Goal: Task Accomplishment & Management: Manage account settings

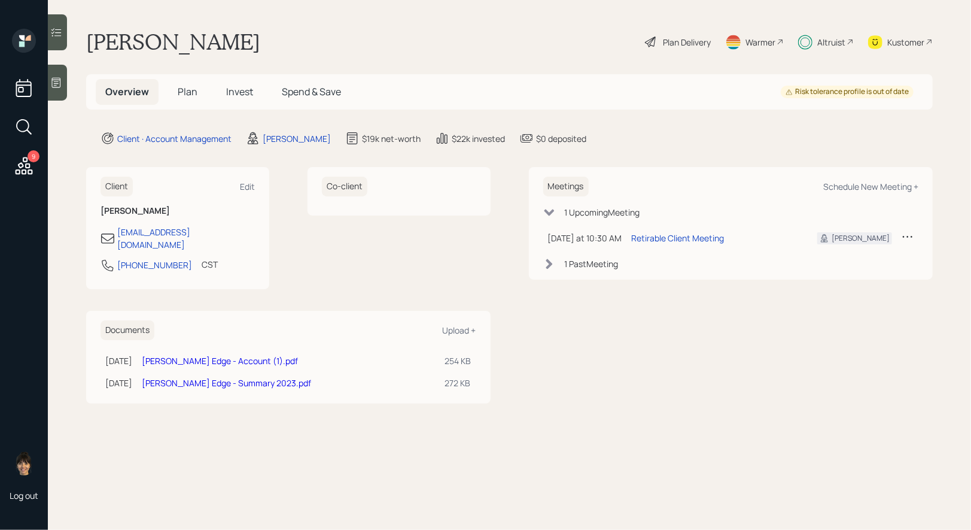
click at [21, 162] on icon at bounding box center [24, 166] width 22 height 22
click at [190, 93] on span "Plan" at bounding box center [188, 91] width 20 height 13
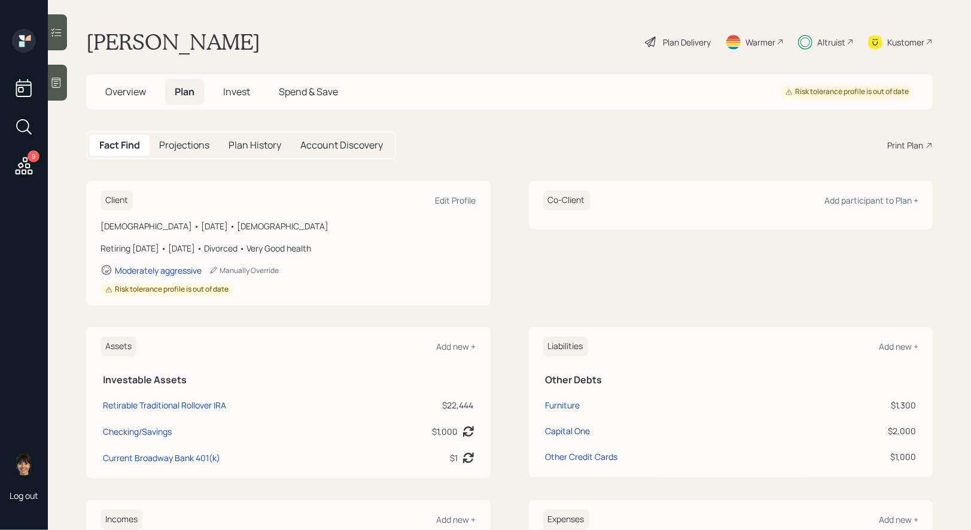
click at [687, 44] on div "Plan Delivery" at bounding box center [687, 42] width 48 height 13
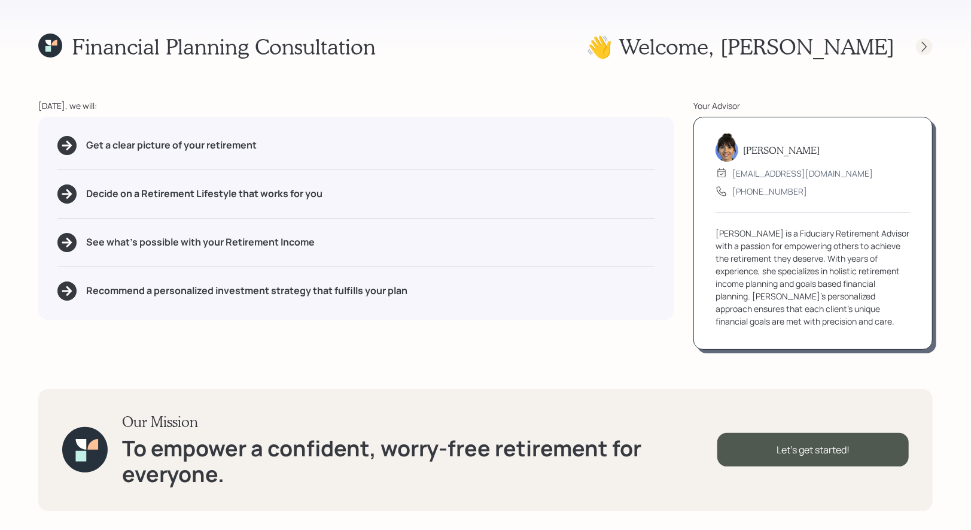
click at [923, 49] on icon at bounding box center [924, 46] width 5 height 10
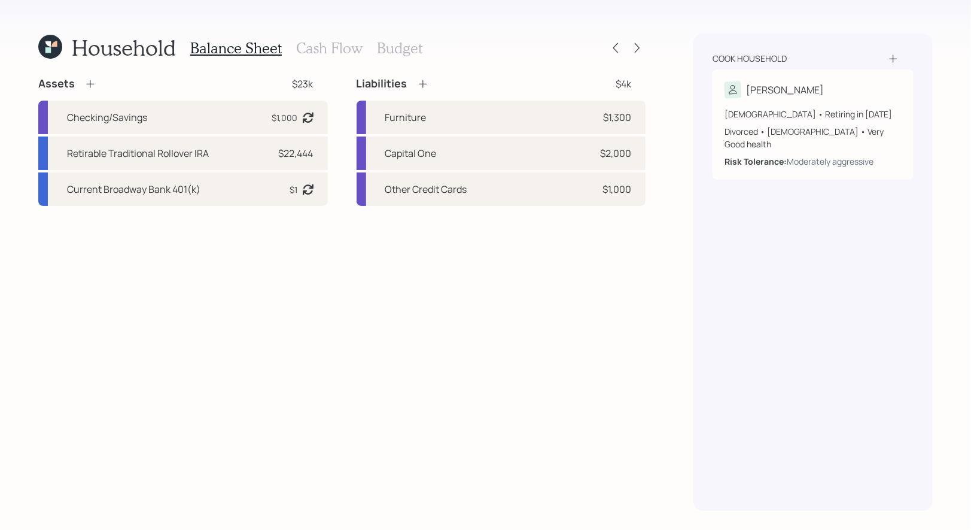
click at [390, 45] on h3 "Budget" at bounding box center [399, 47] width 45 height 17
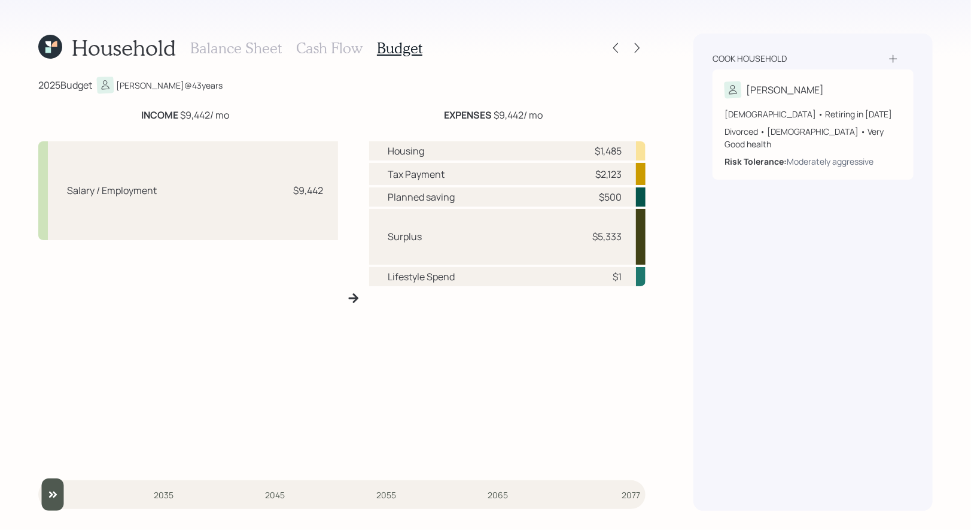
click at [48, 44] on icon at bounding box center [47, 43] width 5 height 5
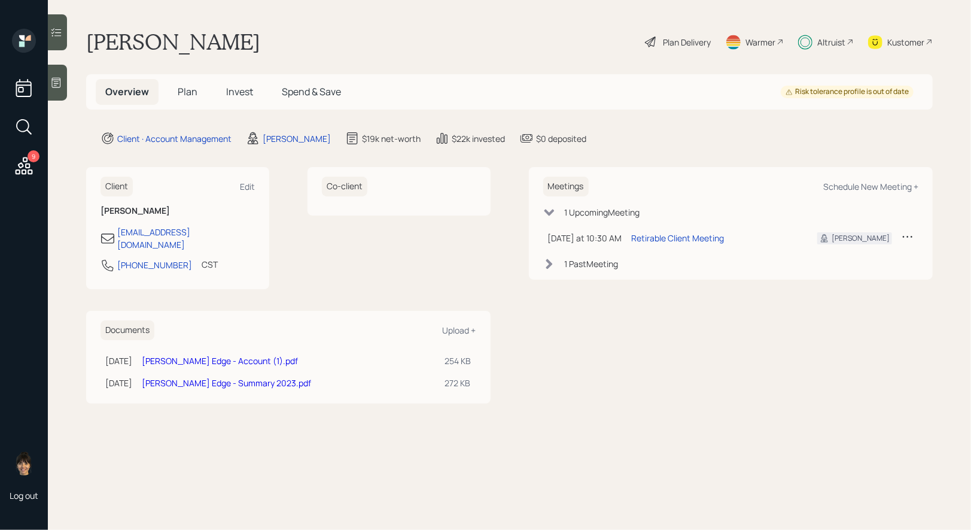
click at [189, 93] on span "Plan" at bounding box center [188, 91] width 20 height 13
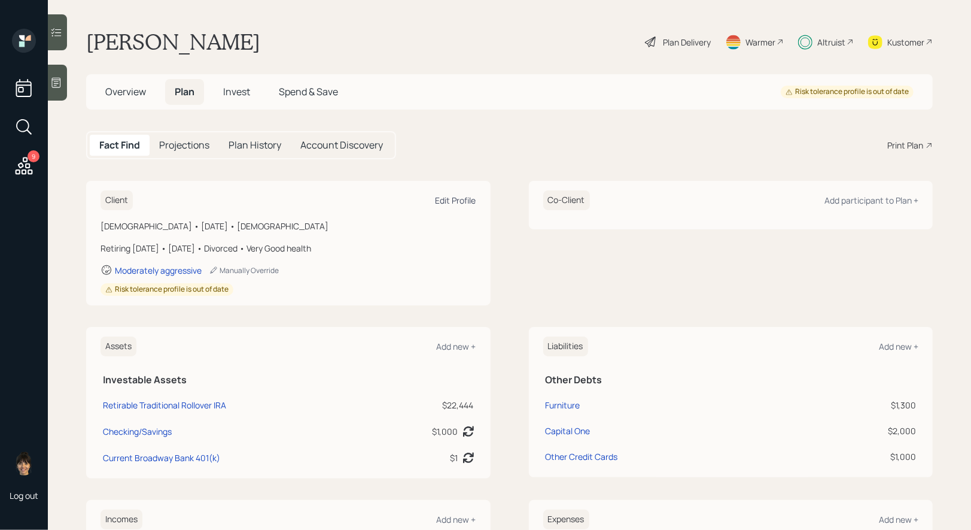
click at [447, 199] on div "Edit Profile" at bounding box center [456, 199] width 41 height 11
select select "2"
select select "female"
select select "very_good"
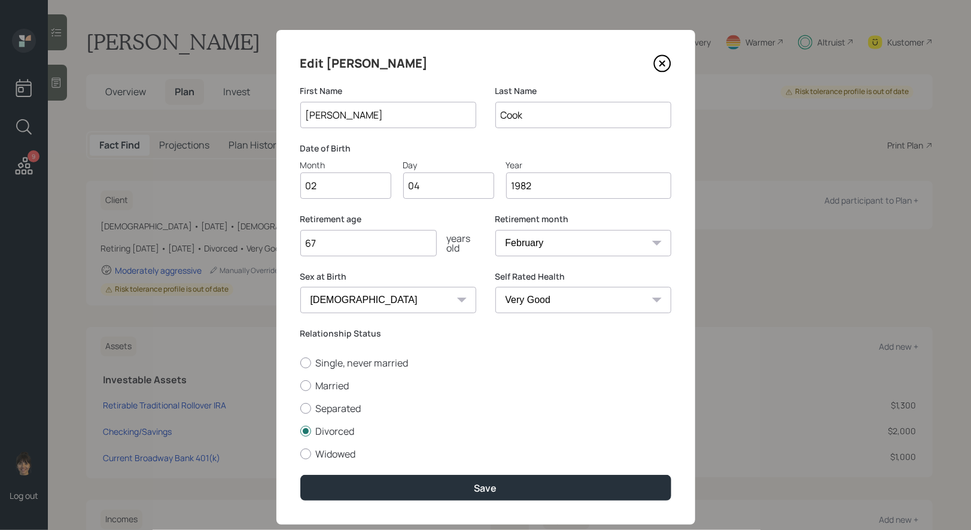
click at [358, 244] on input "67" at bounding box center [368, 243] width 136 height 26
type input "6"
type input "43"
click at [600, 248] on select "January February March April May June July August September October November De…" at bounding box center [583, 243] width 176 height 26
select select "1"
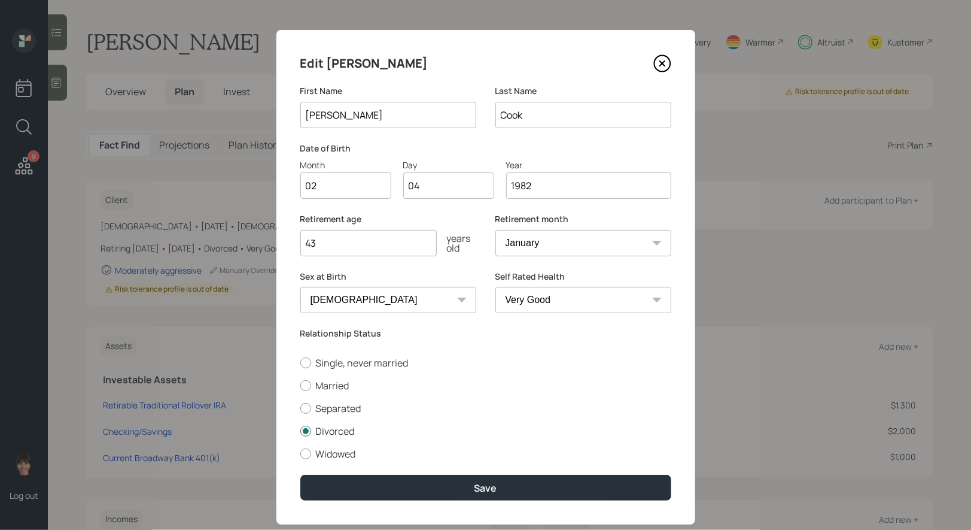
click at [495, 230] on select "January February March April May June July August September October November De…" at bounding box center [583, 243] width 176 height 26
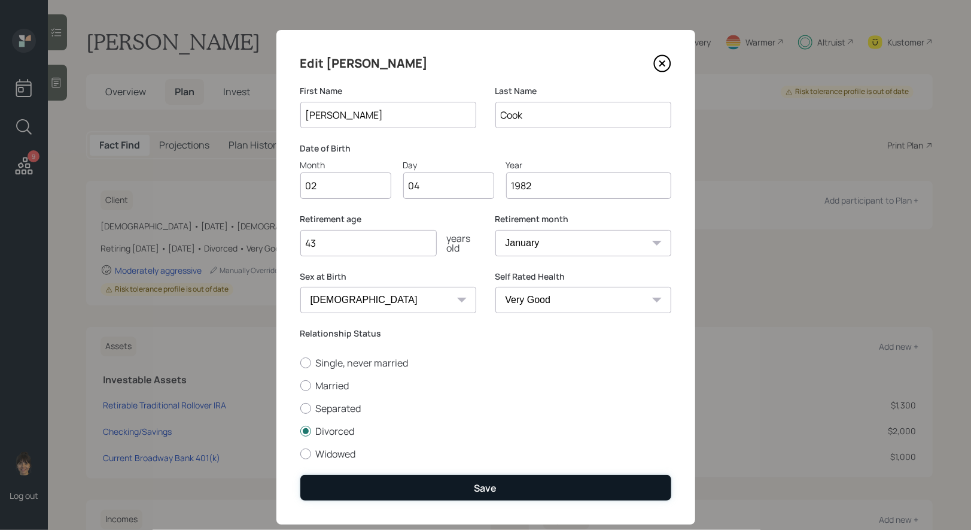
click at [470, 486] on button "Save" at bounding box center [485, 488] width 371 height 26
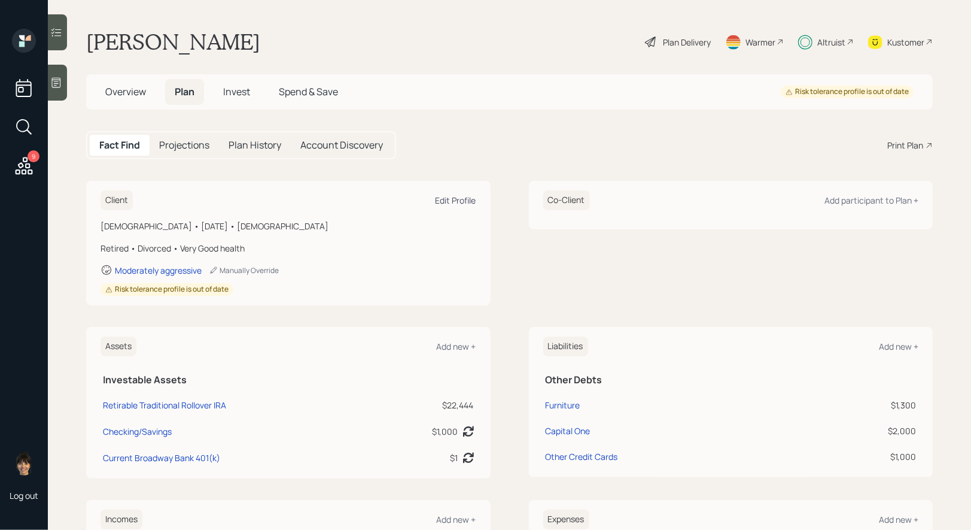
click at [464, 198] on div "Edit Profile" at bounding box center [456, 199] width 41 height 11
select select "female"
select select "very_good"
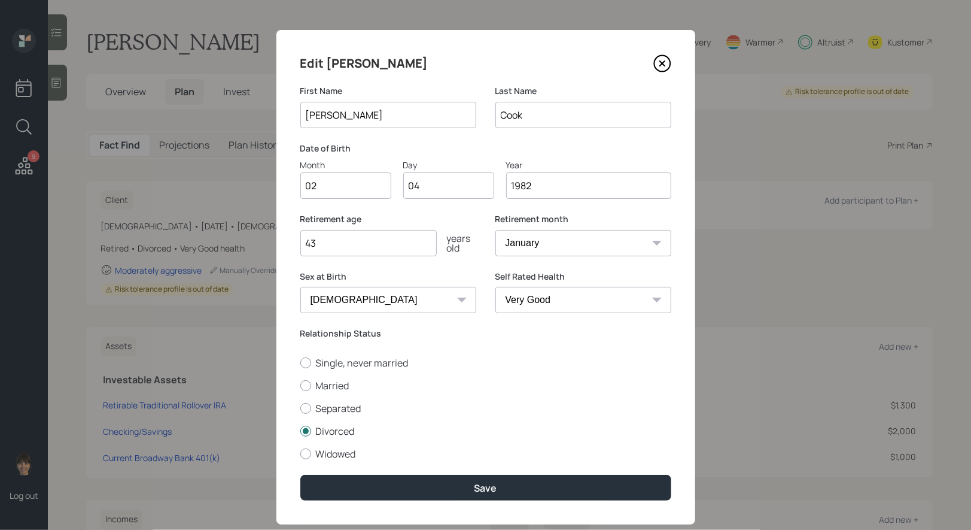
click at [349, 241] on input "43" at bounding box center [368, 243] width 136 height 26
type input "4"
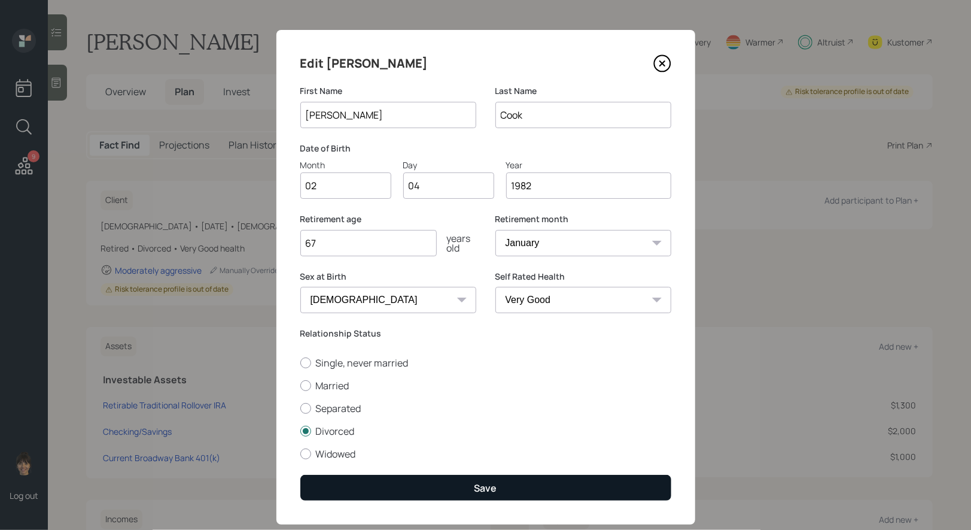
type input "67"
click at [436, 488] on button "Save" at bounding box center [485, 488] width 371 height 26
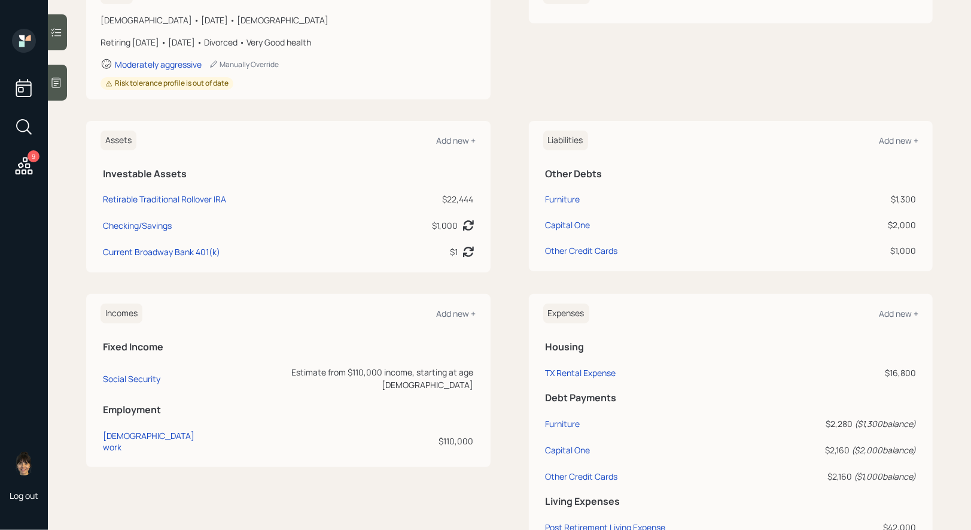
scroll to position [228, 0]
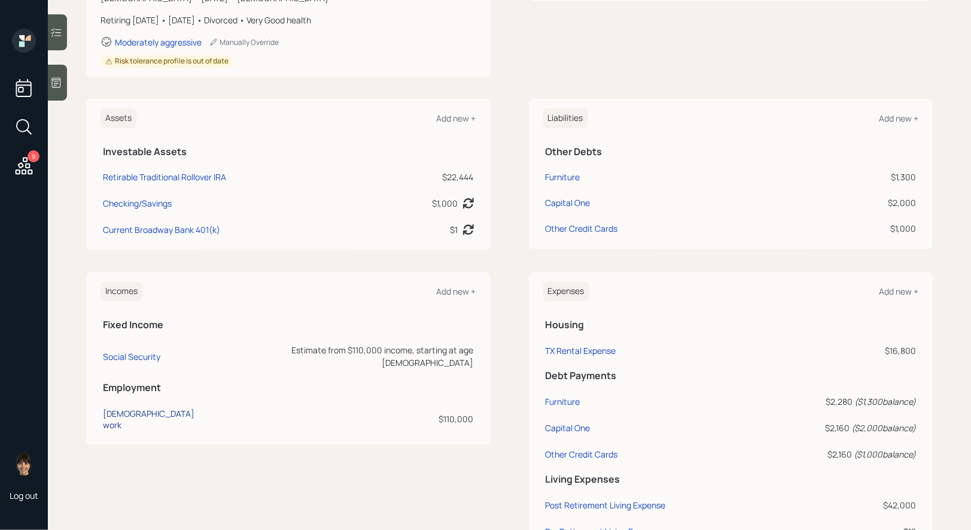
click at [141, 408] on div "Full-time work" at bounding box center [158, 419] width 110 height 23
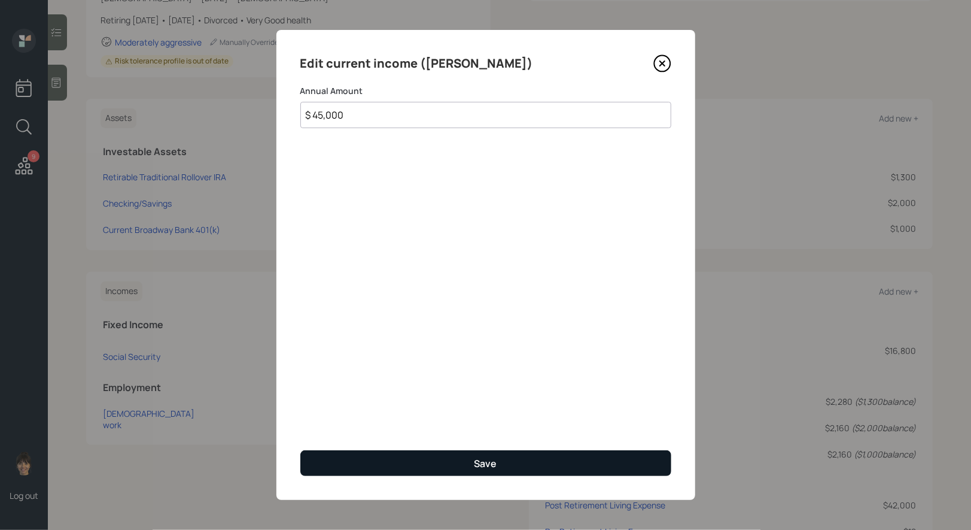
type input "$ 45,000"
click at [448, 457] on button "Save" at bounding box center [485, 463] width 371 height 26
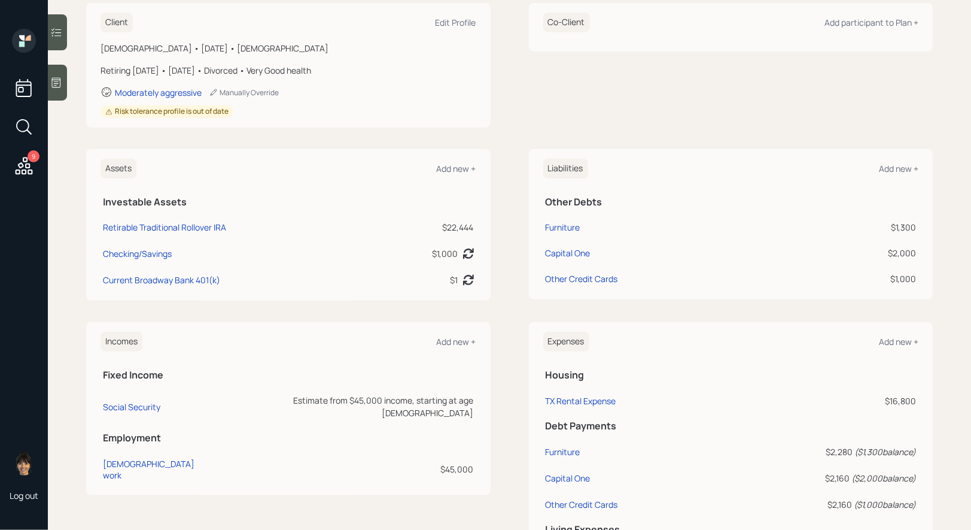
scroll to position [180, 0]
click at [156, 278] on div "Current Broadway Bank 401(k)" at bounding box center [161, 278] width 117 height 13
select select "company_sponsored"
select select "balanced"
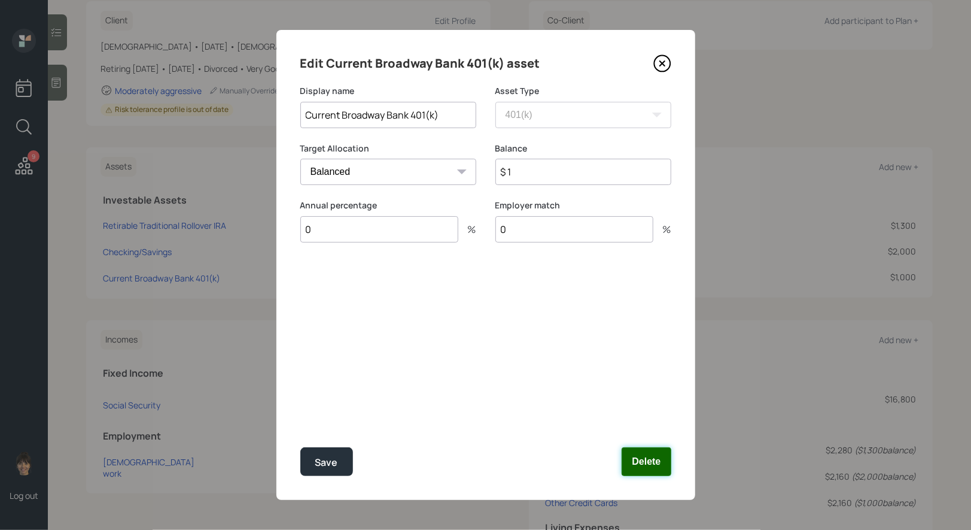
click at [659, 461] on button "Delete" at bounding box center [646, 461] width 49 height 29
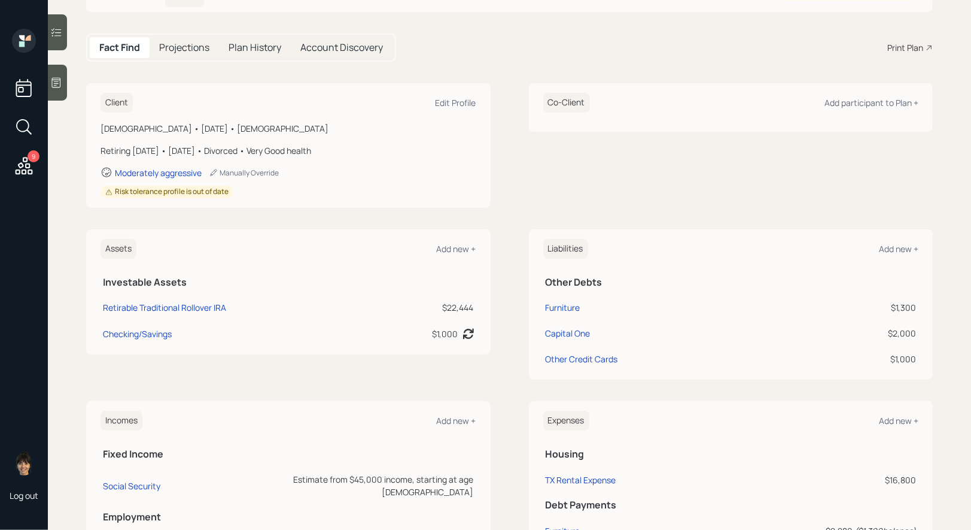
scroll to position [94, 0]
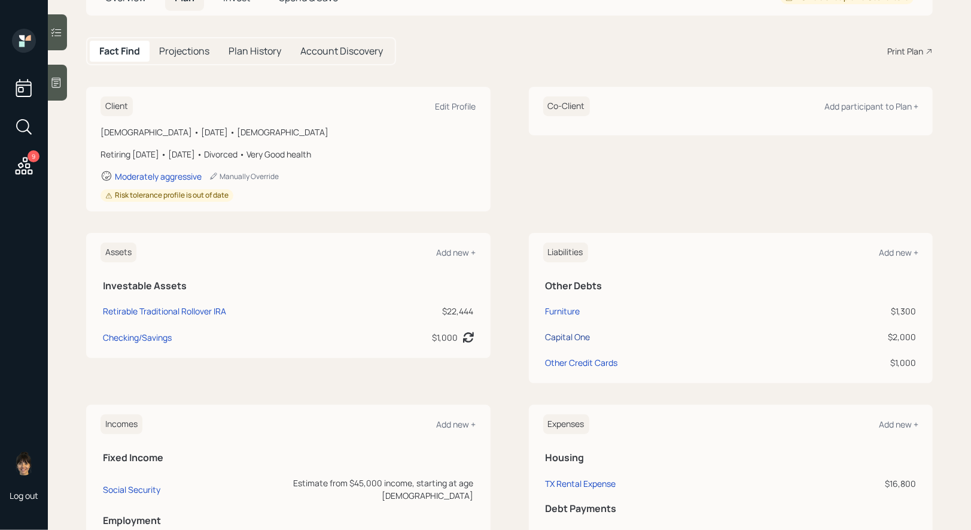
click at [567, 335] on div "Capital One" at bounding box center [568, 336] width 45 height 13
select select "credit_card"
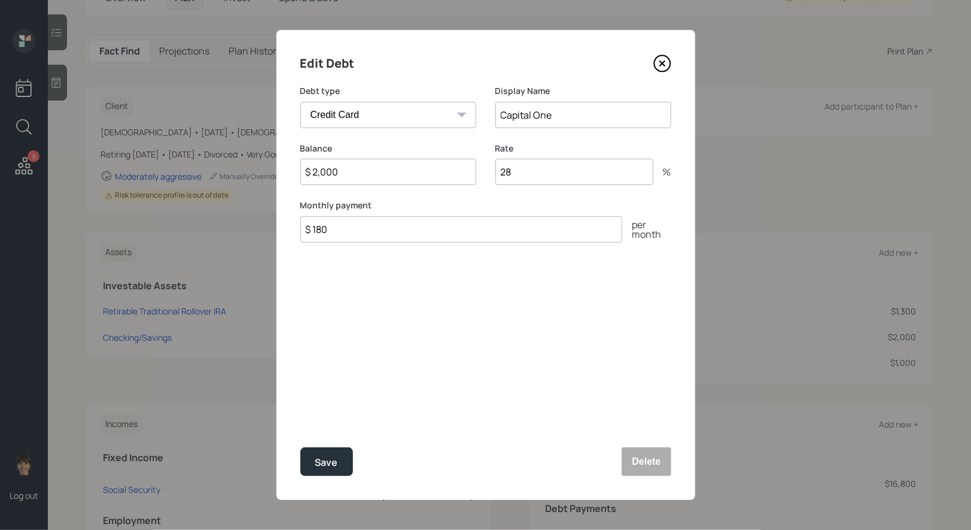
click at [377, 181] on input "$ 2,000" at bounding box center [388, 172] width 176 height 26
type input "$ 6,000"
click at [329, 463] on div "Save" at bounding box center [326, 462] width 23 height 16
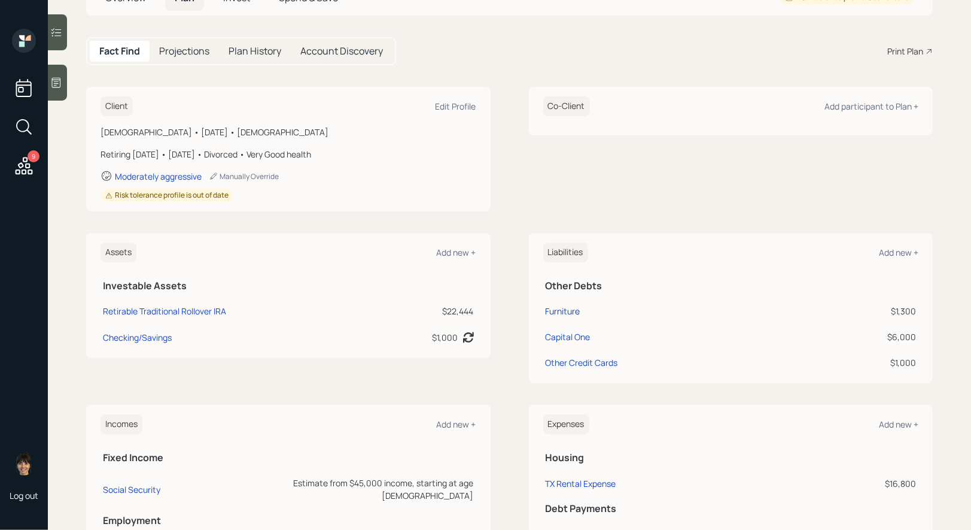
click at [560, 308] on div "Furniture" at bounding box center [563, 311] width 35 height 13
select select "credit_card"
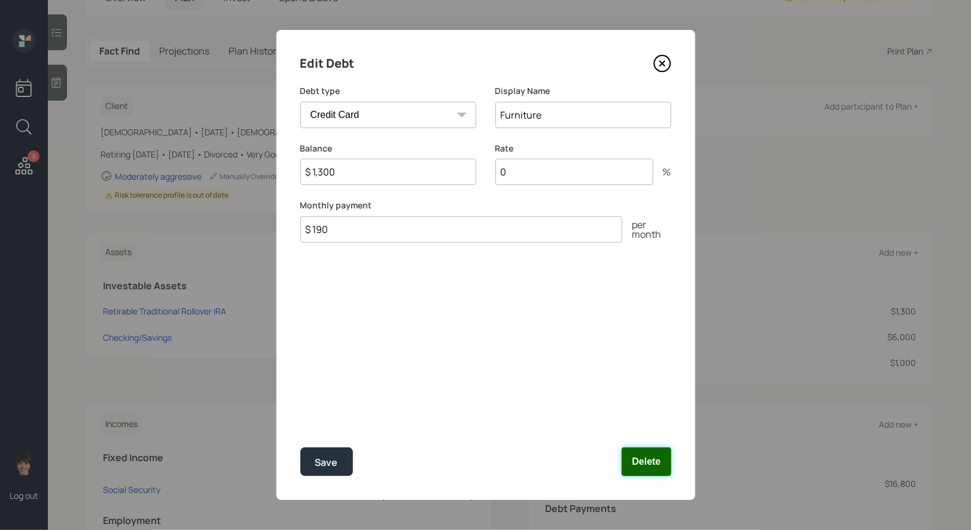
click at [656, 458] on button "Delete" at bounding box center [646, 461] width 49 height 29
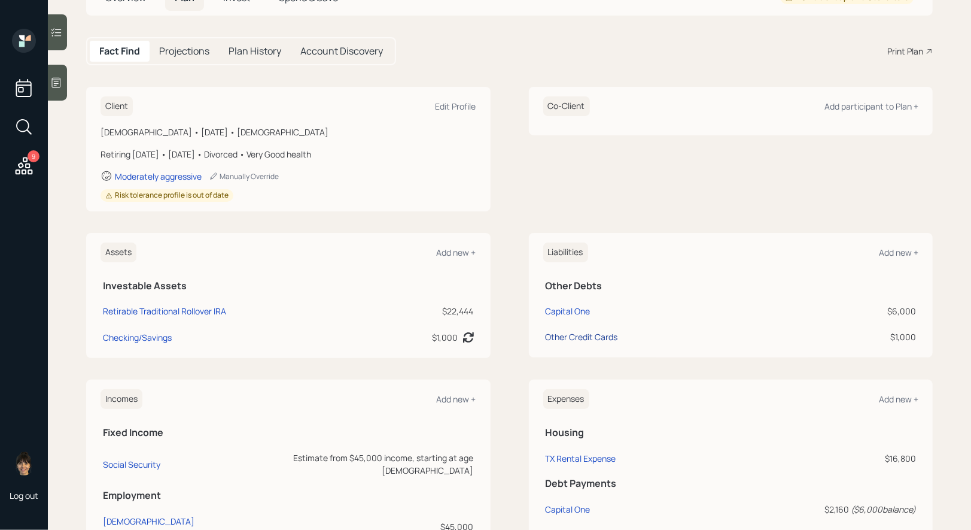
click at [607, 333] on div "Other Credit Cards" at bounding box center [582, 336] width 72 height 13
select select "credit_card"
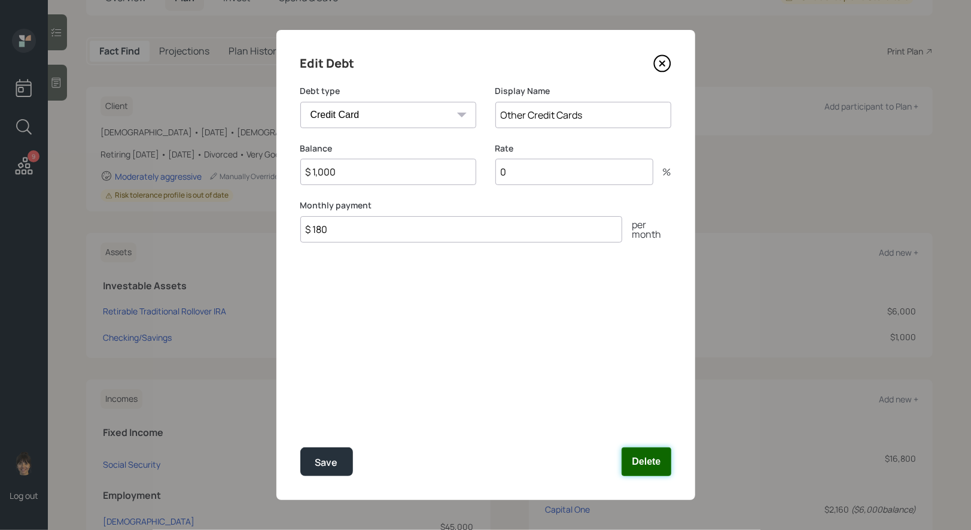
click at [643, 460] on button "Delete" at bounding box center [646, 461] width 49 height 29
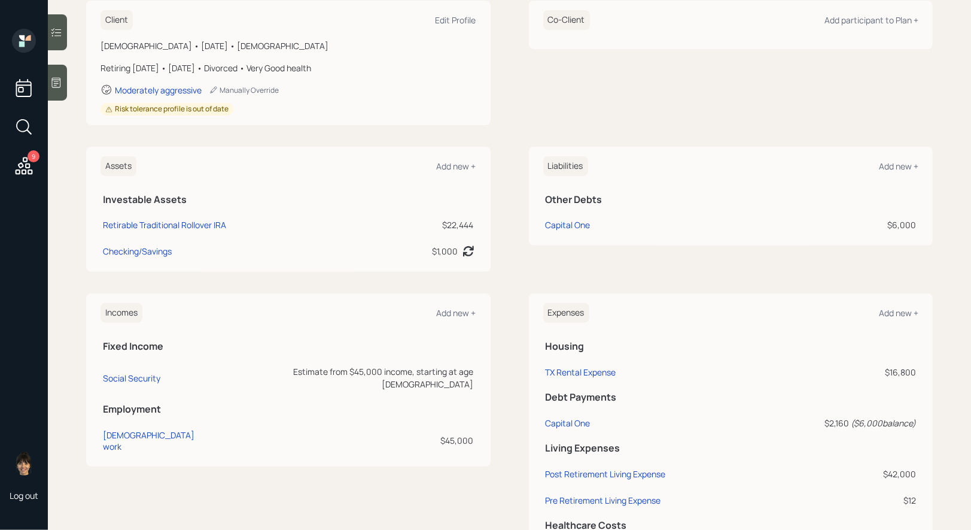
scroll to position [251, 0]
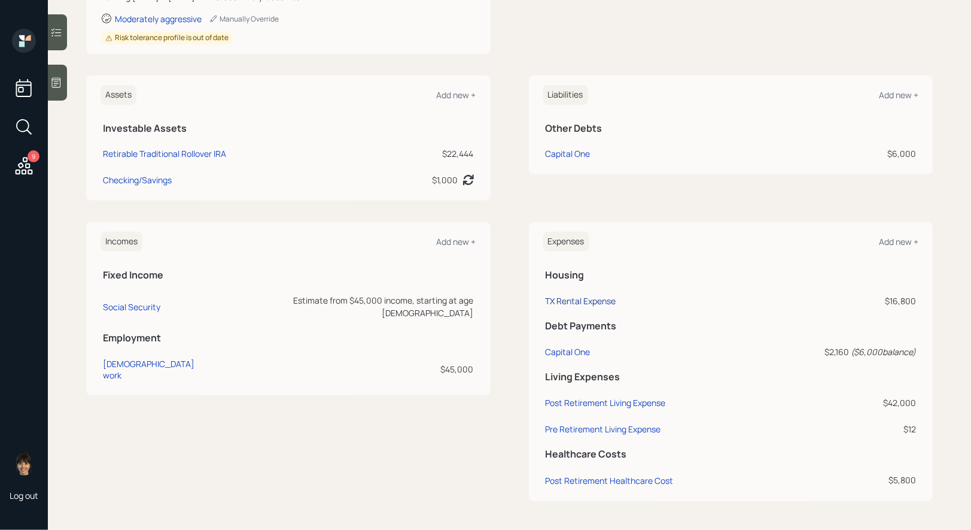
click at [573, 299] on div "TX Rental Expense" at bounding box center [581, 300] width 71 height 11
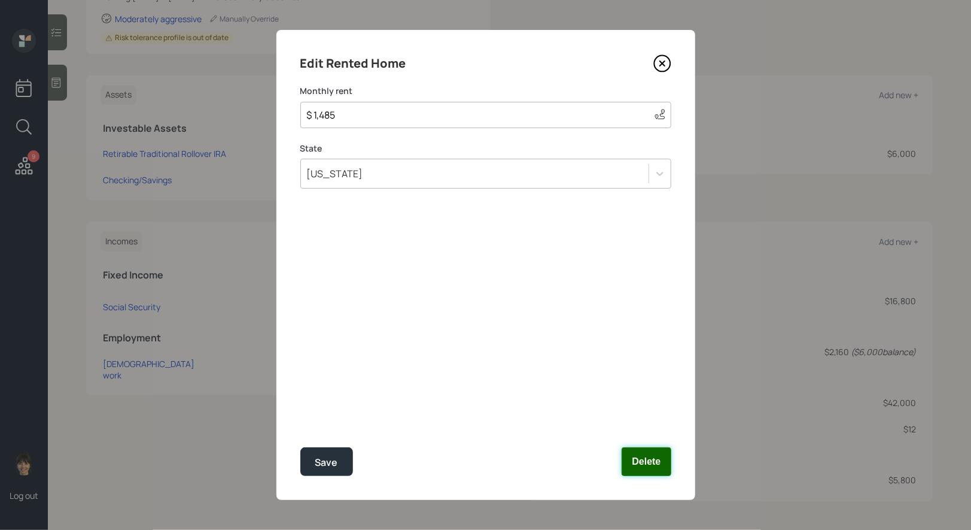
click at [658, 458] on button "Delete" at bounding box center [646, 461] width 49 height 29
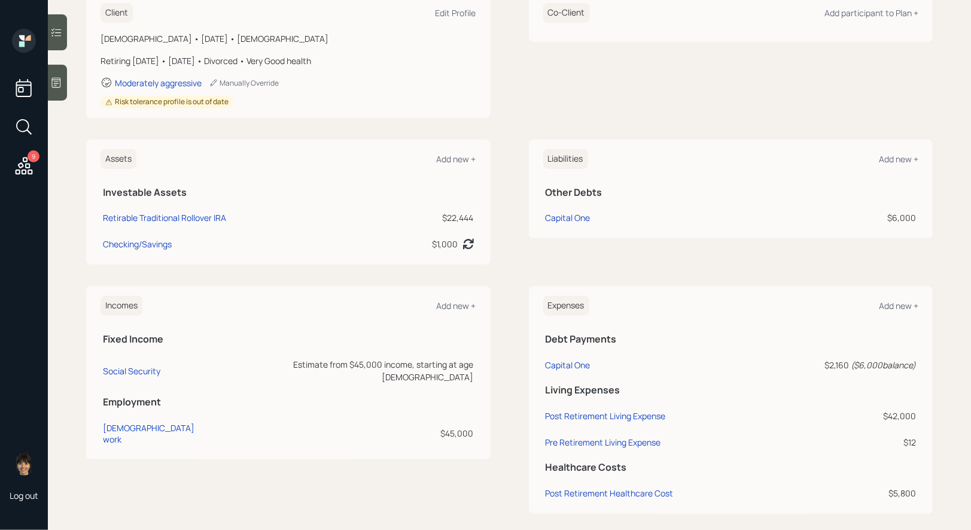
scroll to position [200, 0]
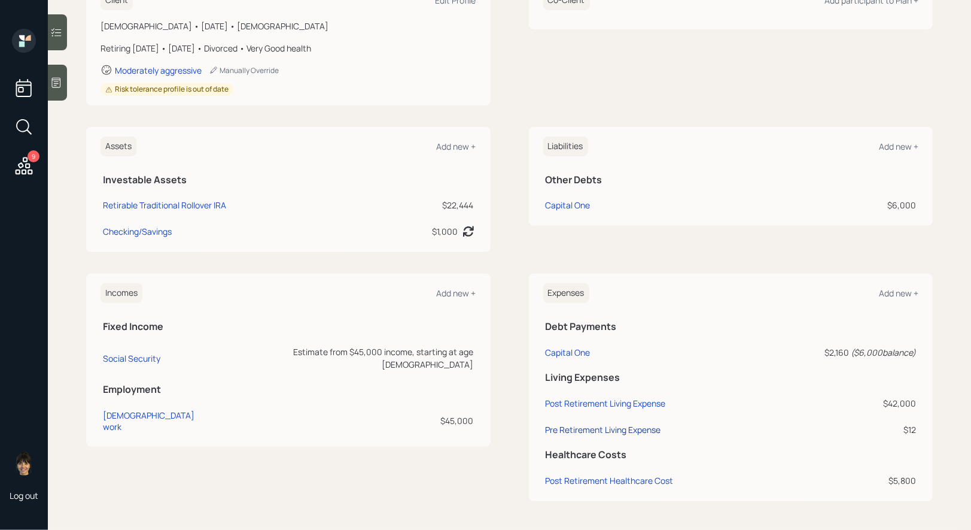
click at [561, 433] on div "Pre Retirement Living Expense" at bounding box center [603, 429] width 115 height 11
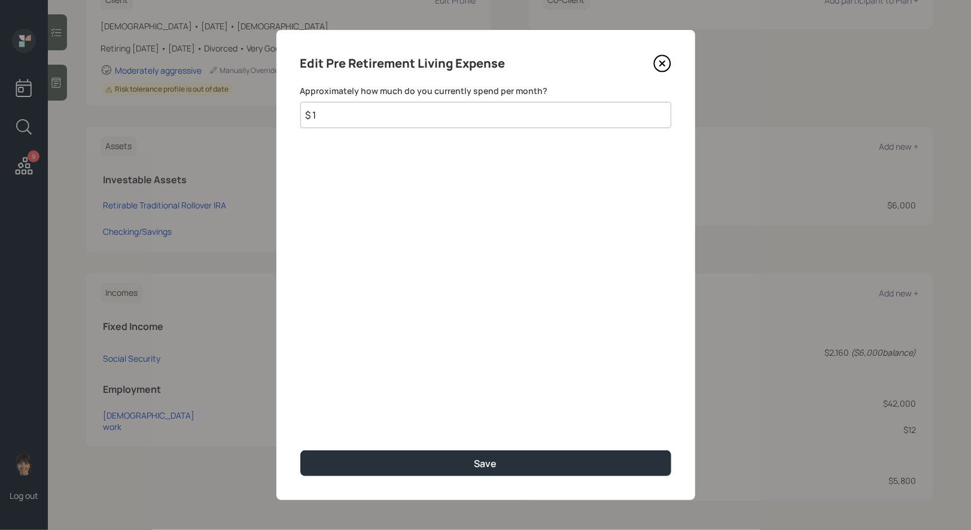
click at [661, 65] on icon at bounding box center [662, 63] width 18 height 18
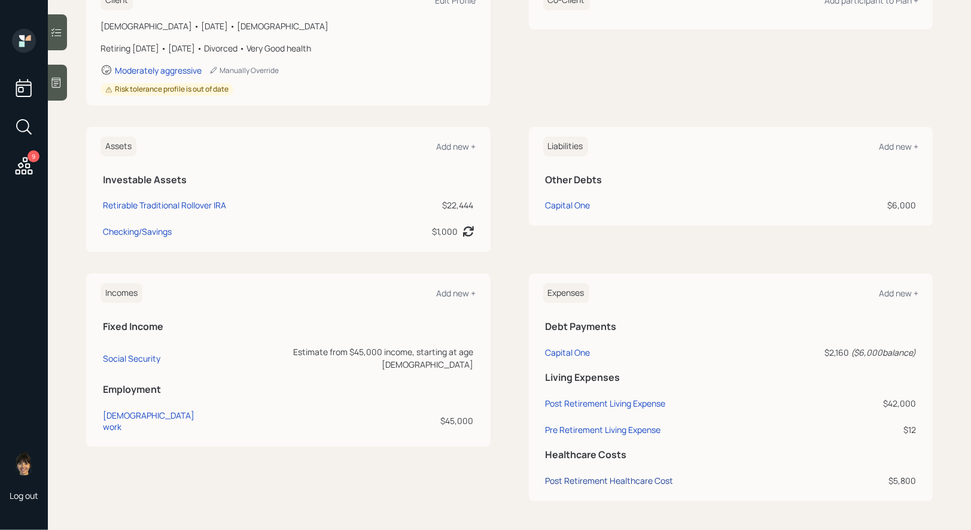
click at [589, 483] on div "Post Retirement Healthcare Cost" at bounding box center [610, 480] width 128 height 11
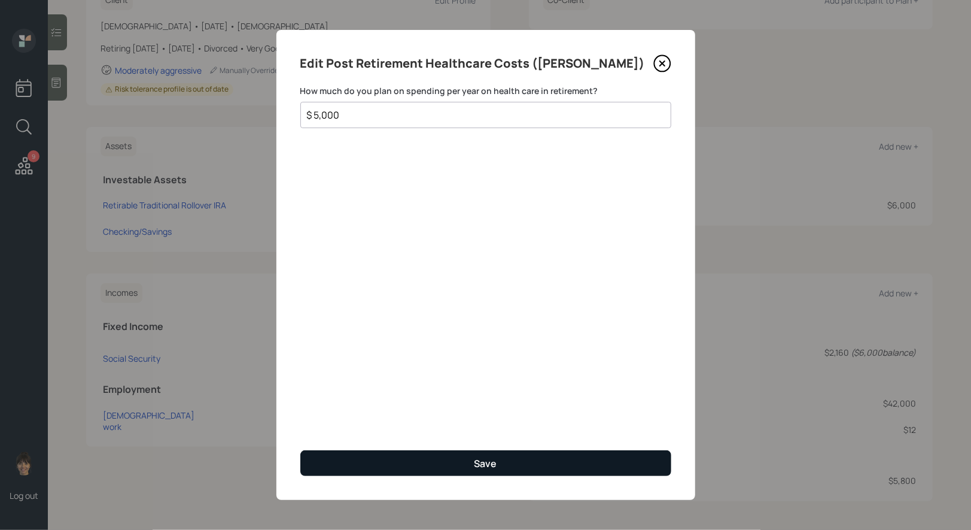
type input "$ 5,000"
click at [375, 461] on button "Save" at bounding box center [485, 463] width 371 height 26
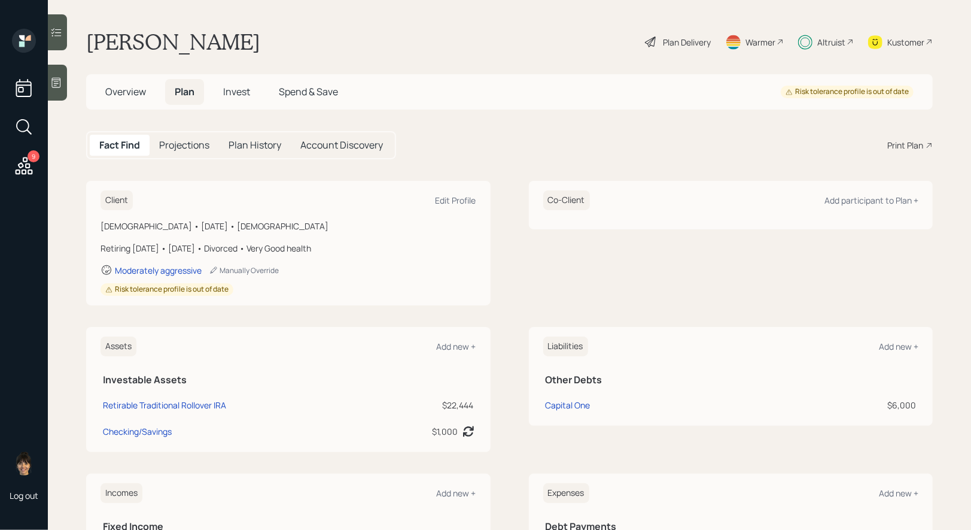
click at [674, 44] on div "Plan Delivery" at bounding box center [687, 42] width 48 height 13
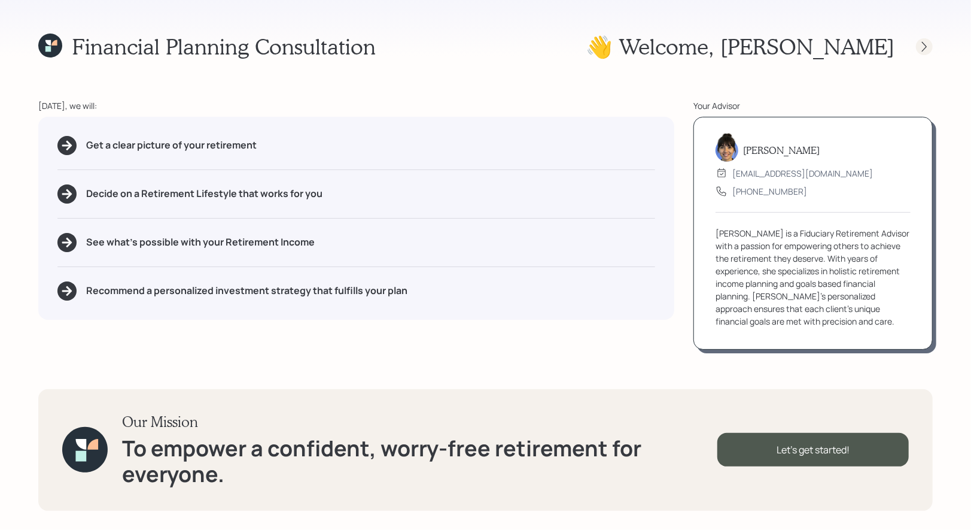
click at [920, 47] on icon at bounding box center [925, 47] width 12 height 12
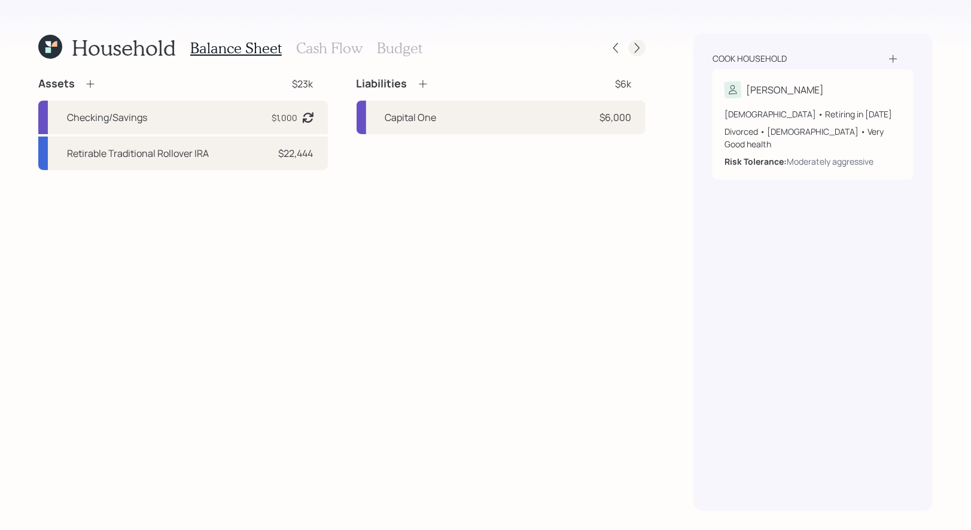
click at [639, 47] on icon at bounding box center [637, 48] width 12 height 12
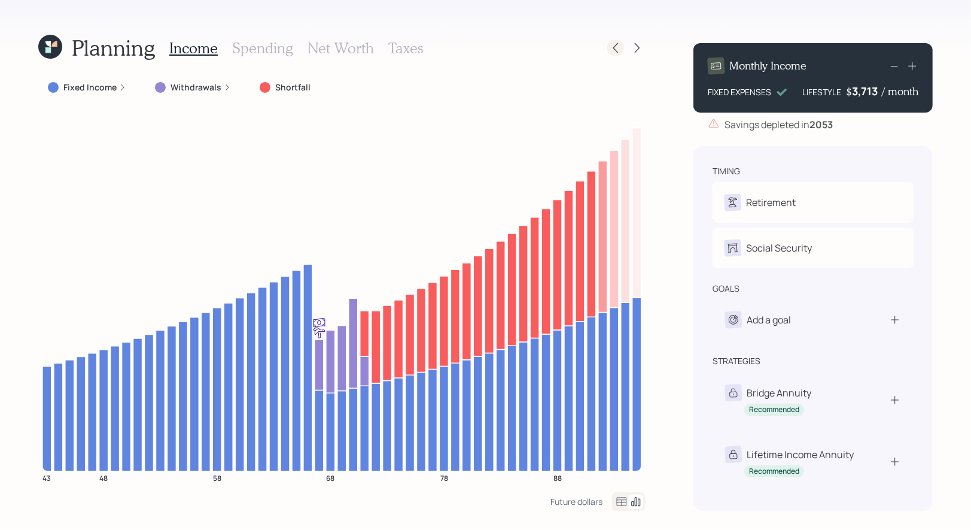
click at [621, 48] on icon at bounding box center [616, 48] width 12 height 12
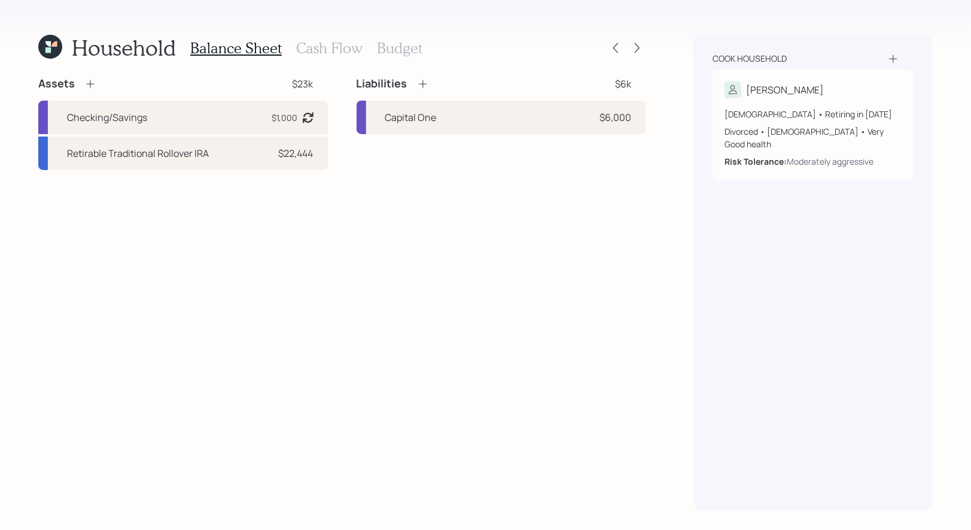
click at [313, 53] on h3 "Cash Flow" at bounding box center [329, 47] width 66 height 17
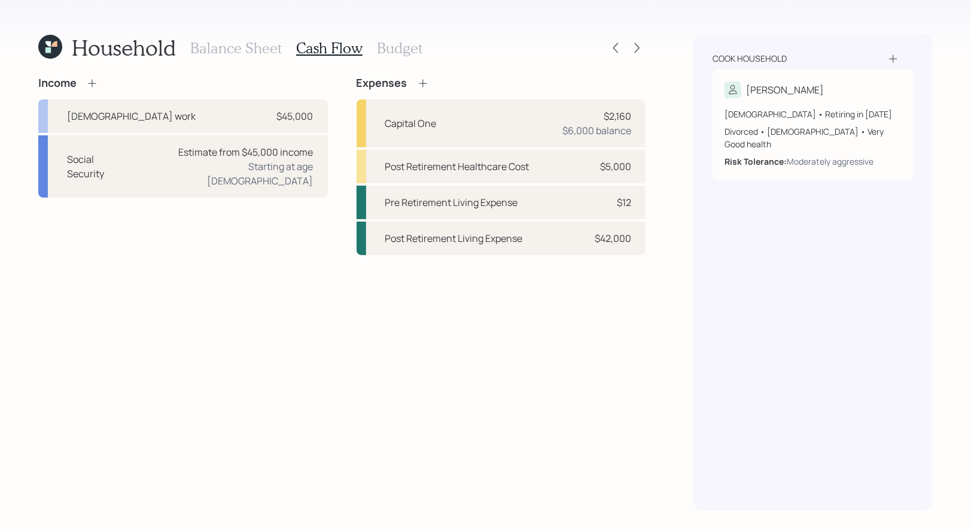
click at [229, 47] on h3 "Balance Sheet" at bounding box center [236, 47] width 92 height 17
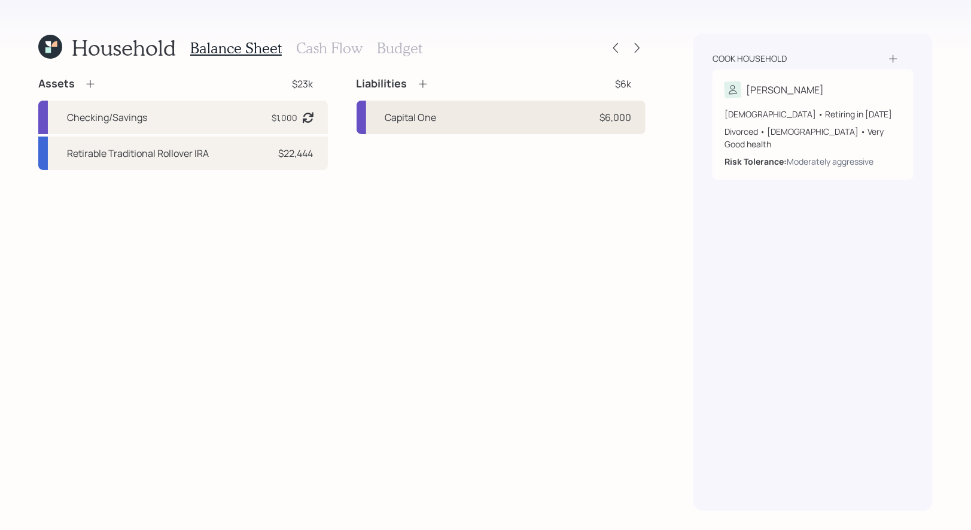
click at [497, 121] on div "Capital One $6,000" at bounding box center [502, 118] width 290 height 34
select select "credit_card"
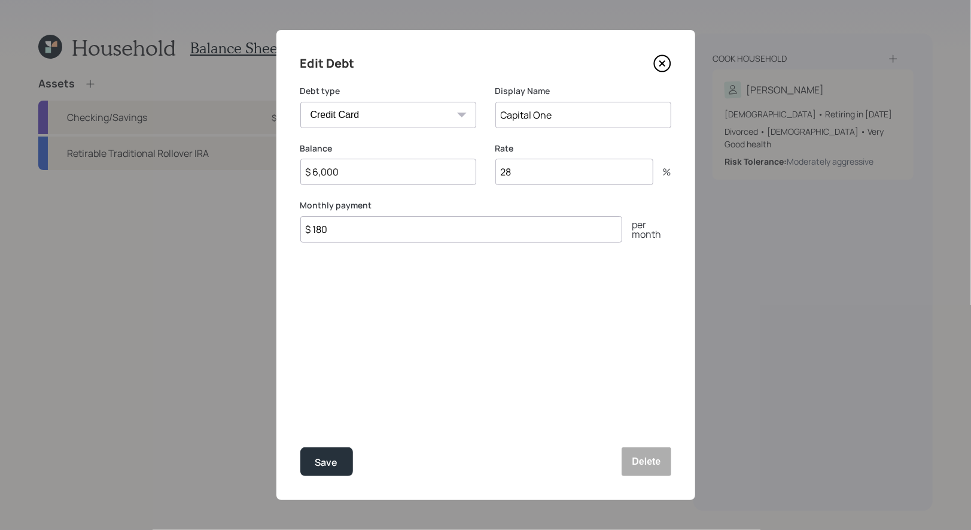
click at [664, 69] on icon at bounding box center [662, 63] width 18 height 18
